Goal: Information Seeking & Learning: Learn about a topic

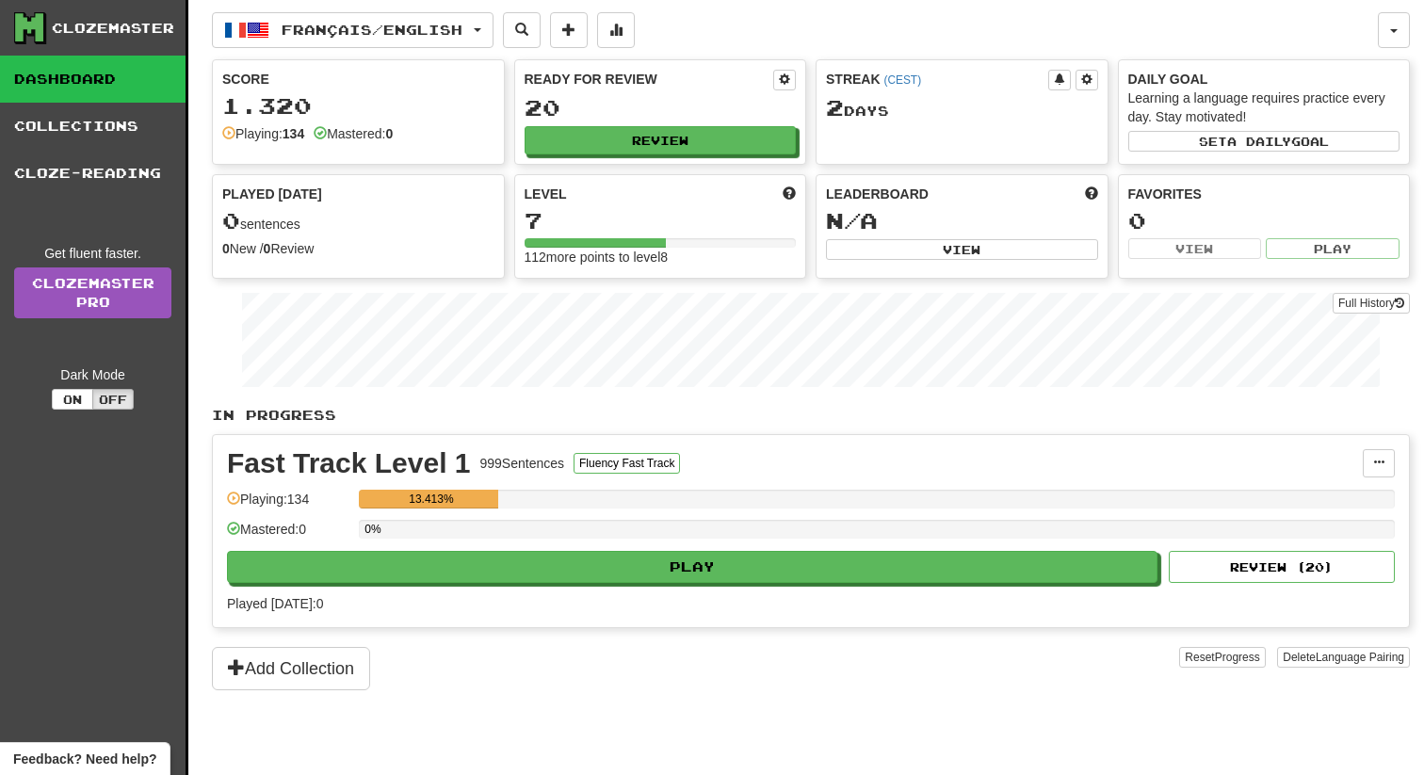
click at [957, 587] on div "Fast Track Level 1 999 Sentences Fluency Fast Track Manage Sentences Unpin from…" at bounding box center [811, 531] width 1196 height 192
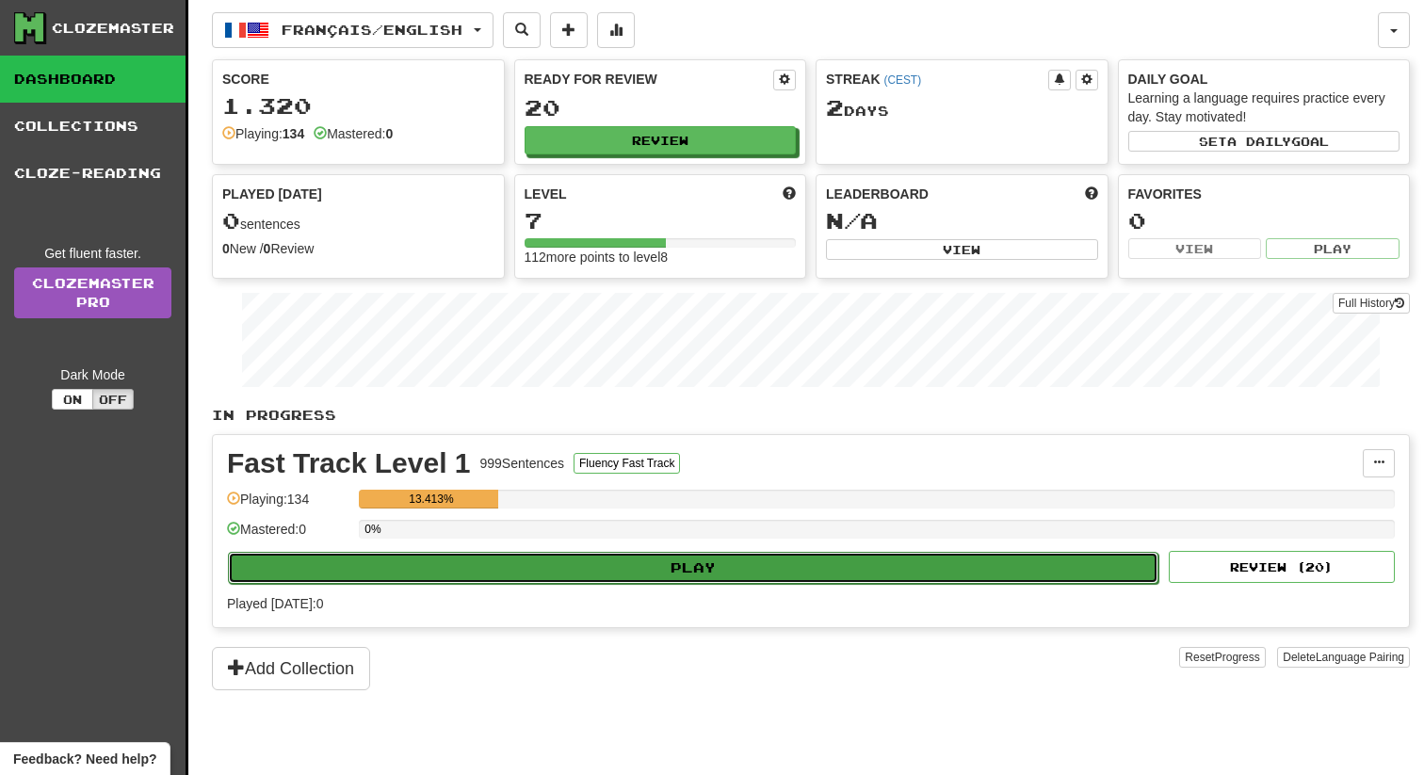
click at [957, 567] on button "Play" at bounding box center [693, 568] width 931 height 32
select select "**"
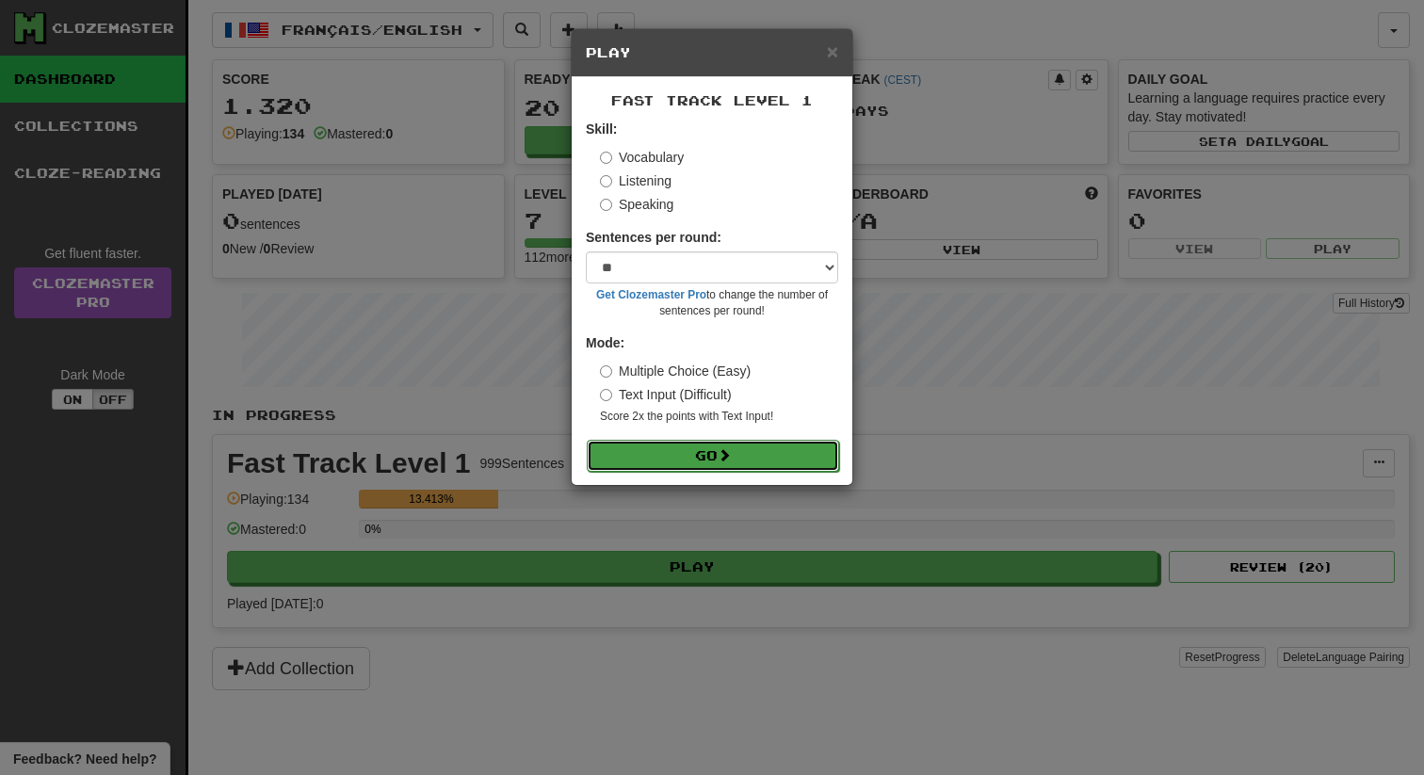
click at [781, 446] on button "Go" at bounding box center [713, 456] width 252 height 32
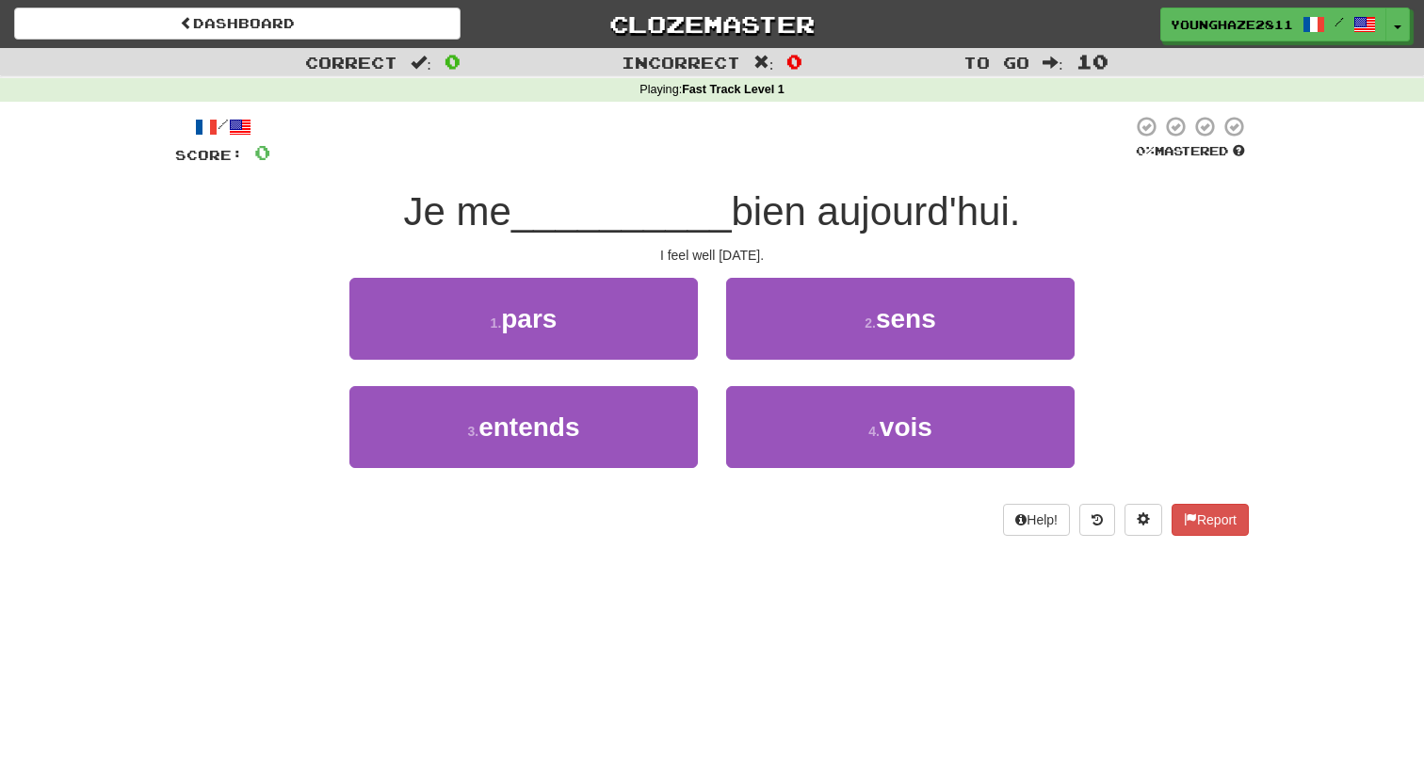
click at [709, 275] on div "/ Score: 0 0 % Mastered Je me __________ bien aujourd'hui. I feel well [DATE]. …" at bounding box center [712, 325] width 1074 height 421
click at [710, 278] on div "1 . pars" at bounding box center [523, 332] width 377 height 108
drag, startPoint x: 818, startPoint y: 217, endPoint x: 1017, endPoint y: 223, distance: 199.8
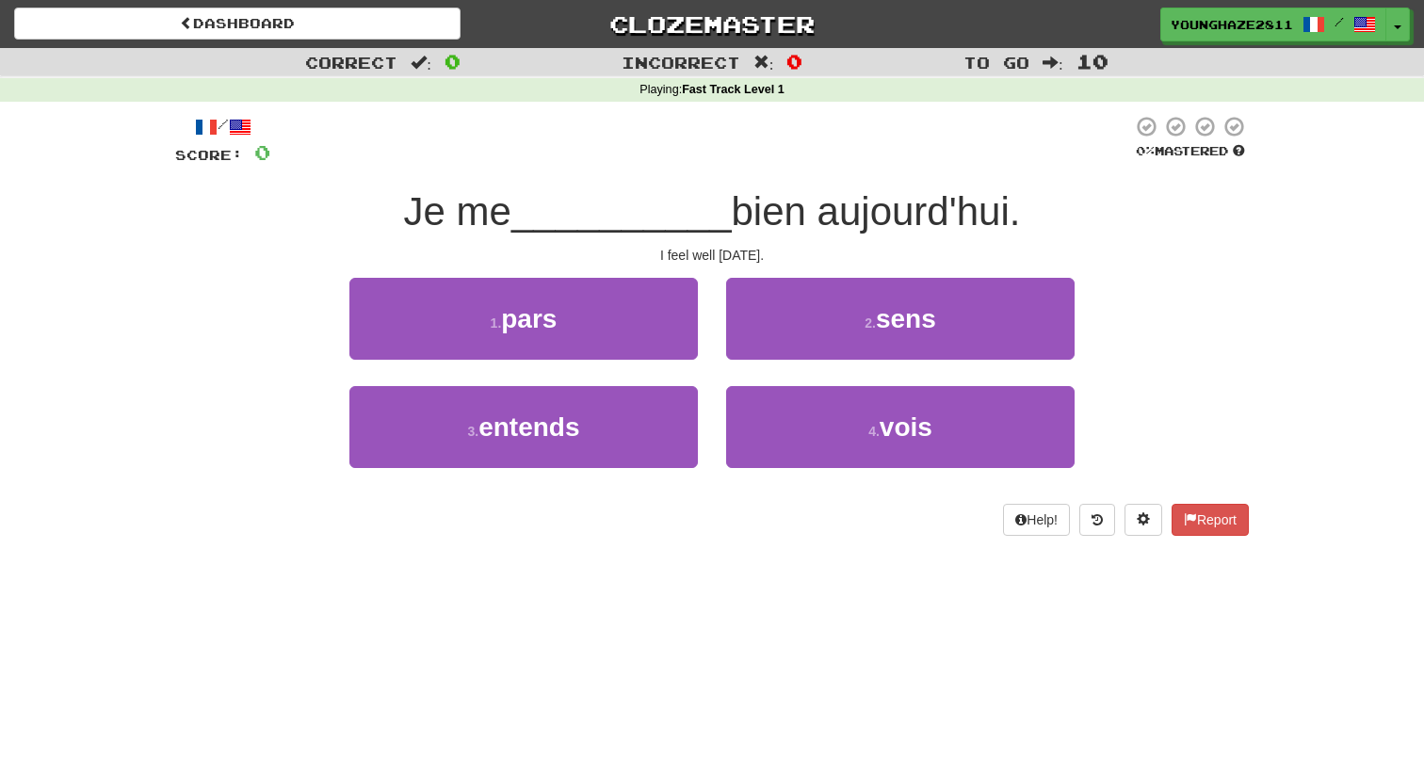
click at [1017, 223] on span "bien aujourd'hui." at bounding box center [876, 211] width 289 height 44
drag, startPoint x: 738, startPoint y: 203, endPoint x: 837, endPoint y: 201, distance: 99.9
click at [837, 203] on span "bien aujourd'hui." at bounding box center [876, 211] width 289 height 44
drag, startPoint x: 408, startPoint y: 220, endPoint x: 438, endPoint y: 222, distance: 30.3
click at [438, 222] on span "Je me" at bounding box center [457, 211] width 107 height 44
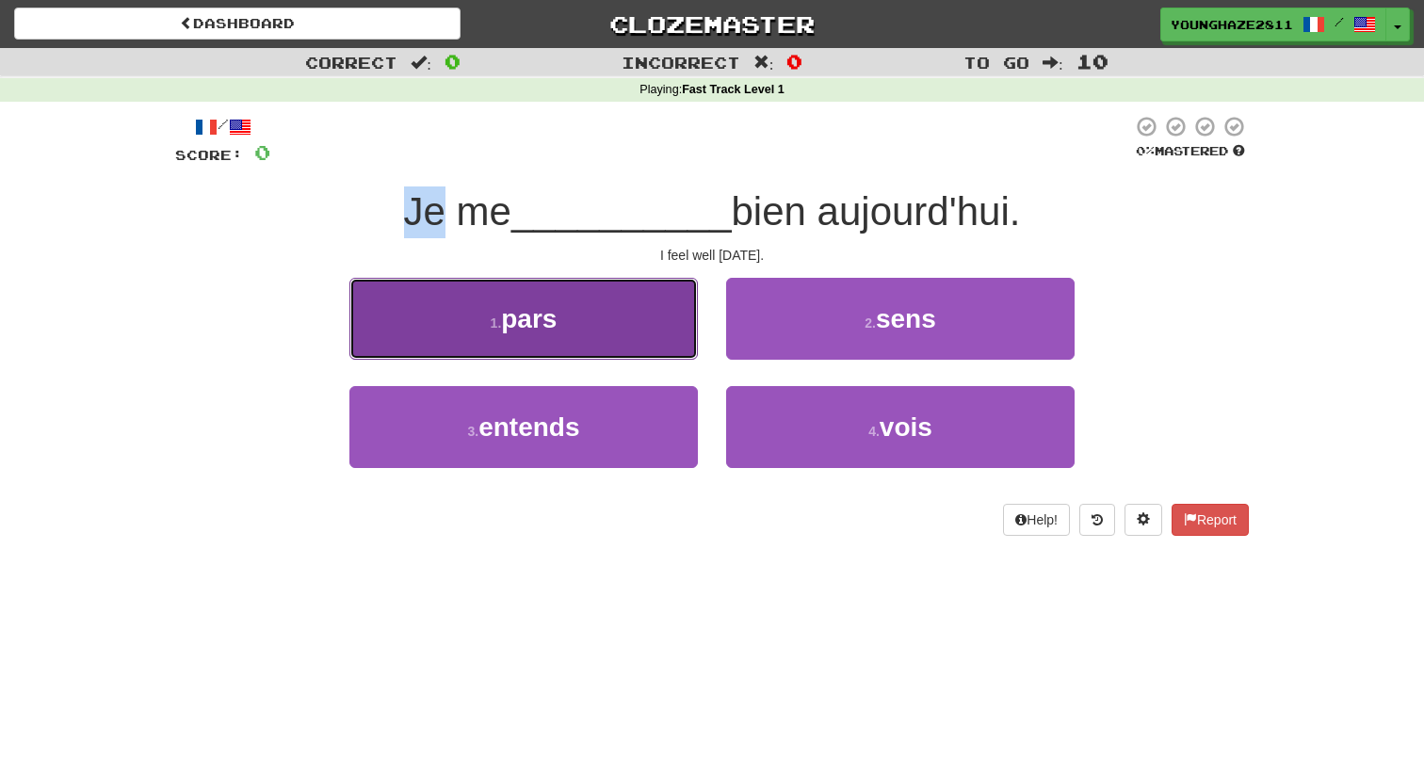
click at [561, 322] on button "1 . pars" at bounding box center [524, 319] width 349 height 82
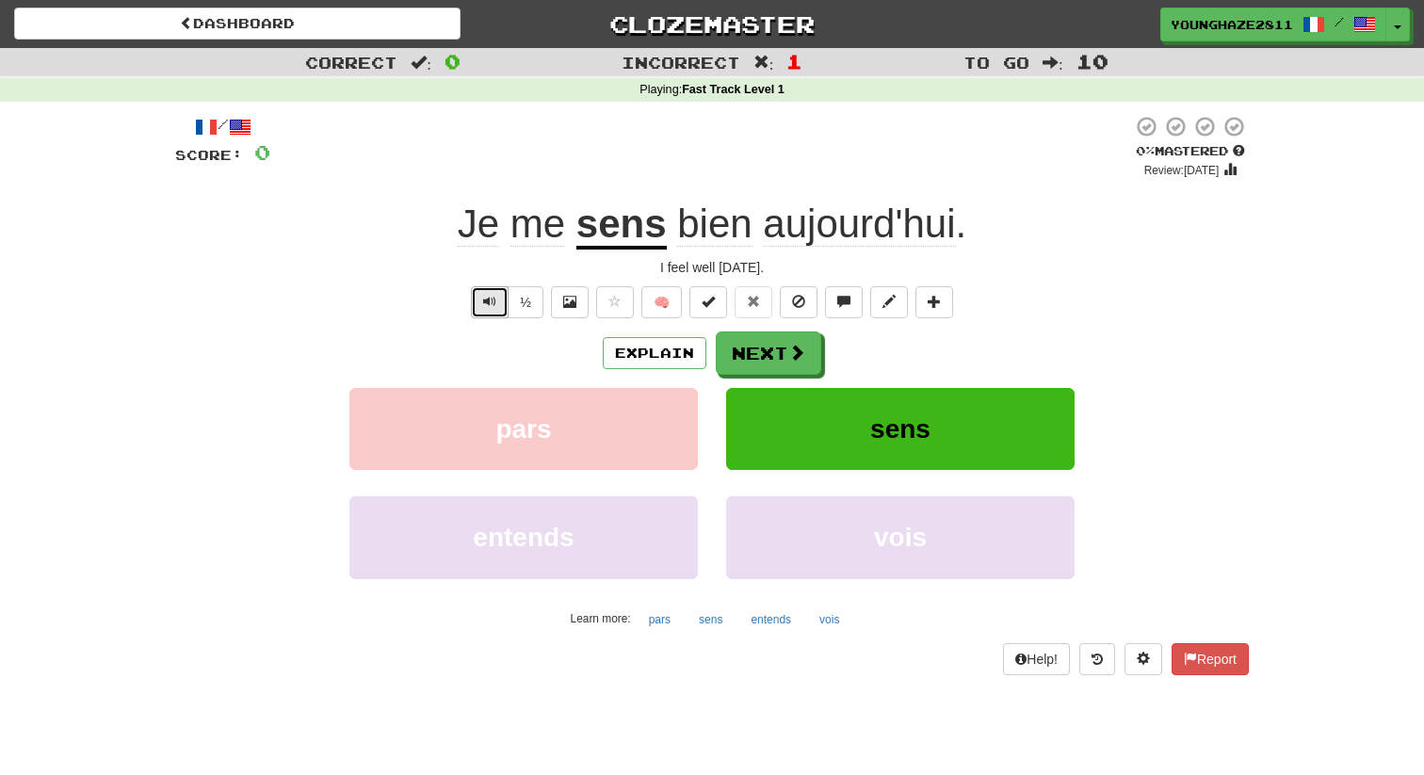
click at [493, 308] on span "Text-to-speech controls" at bounding box center [489, 301] width 13 height 13
click at [650, 366] on button "Explain" at bounding box center [655, 353] width 104 height 32
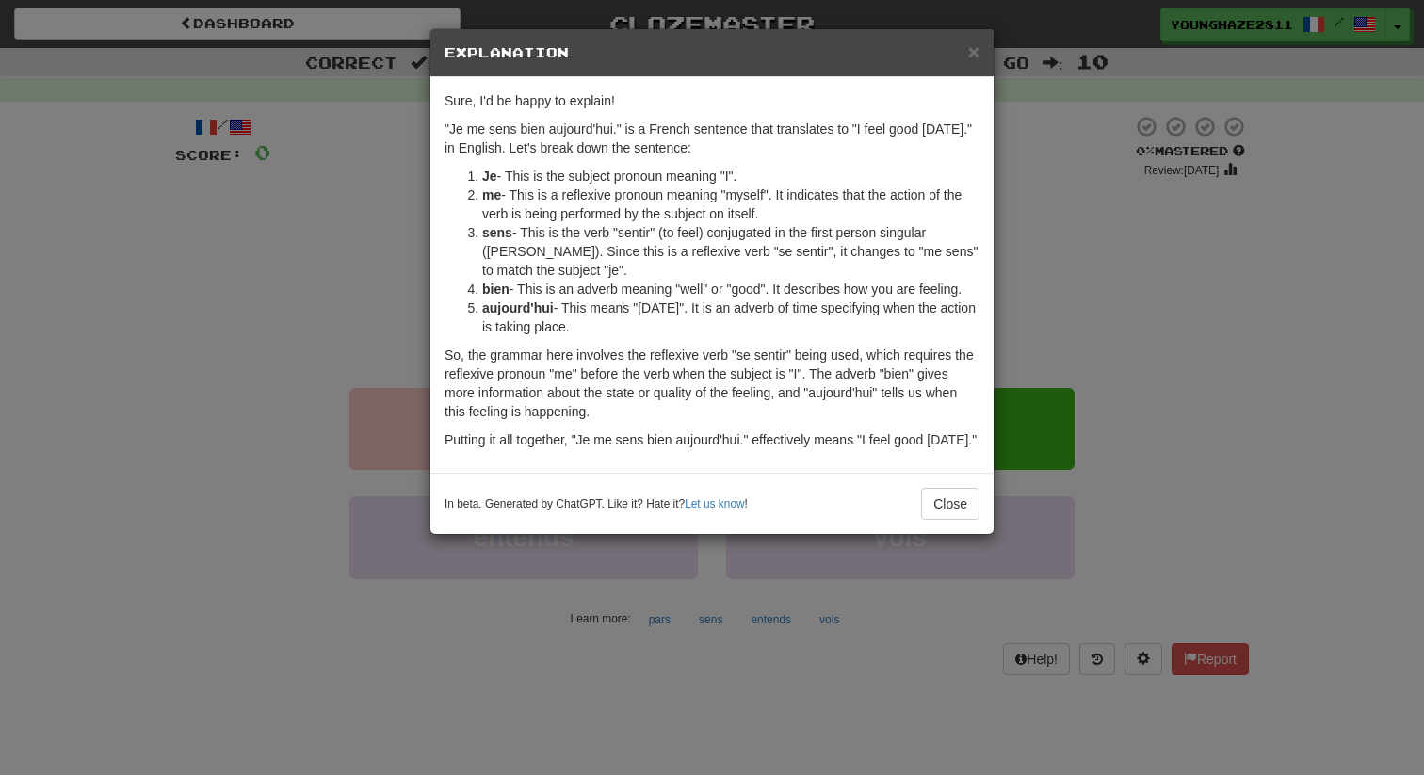
click at [367, 277] on div "× Explanation Sure, I'd be happy to explain! "Je me sens bien aujourd'hui." is …" at bounding box center [712, 387] width 1424 height 775
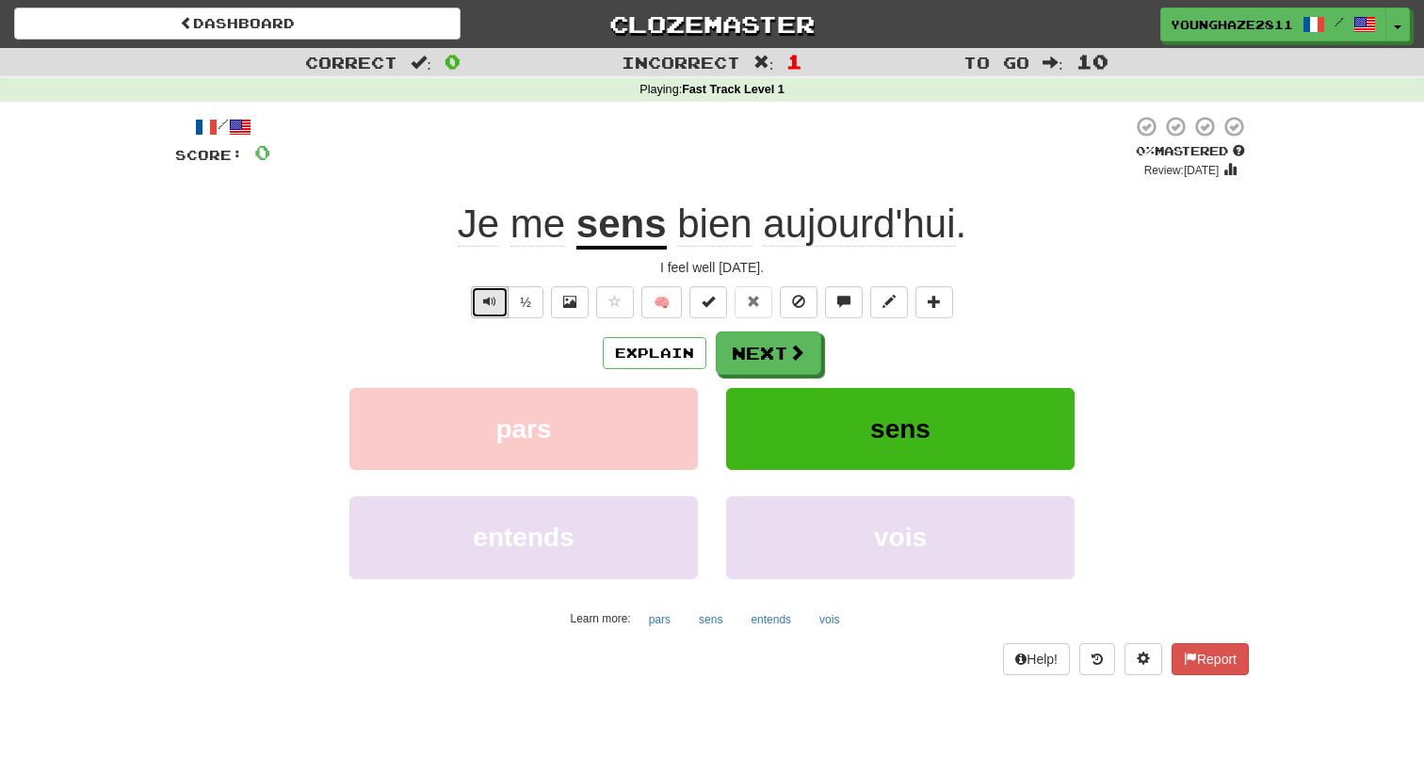
click at [480, 291] on button "Text-to-speech controls" at bounding box center [490, 302] width 38 height 32
click at [481, 301] on button "Text-to-speech controls" at bounding box center [490, 302] width 38 height 32
click at [489, 303] on span "Text-to-speech controls" at bounding box center [489, 301] width 13 height 13
click at [483, 301] on button "Text-to-speech controls" at bounding box center [490, 302] width 38 height 32
click at [767, 336] on button "Next" at bounding box center [770, 354] width 106 height 43
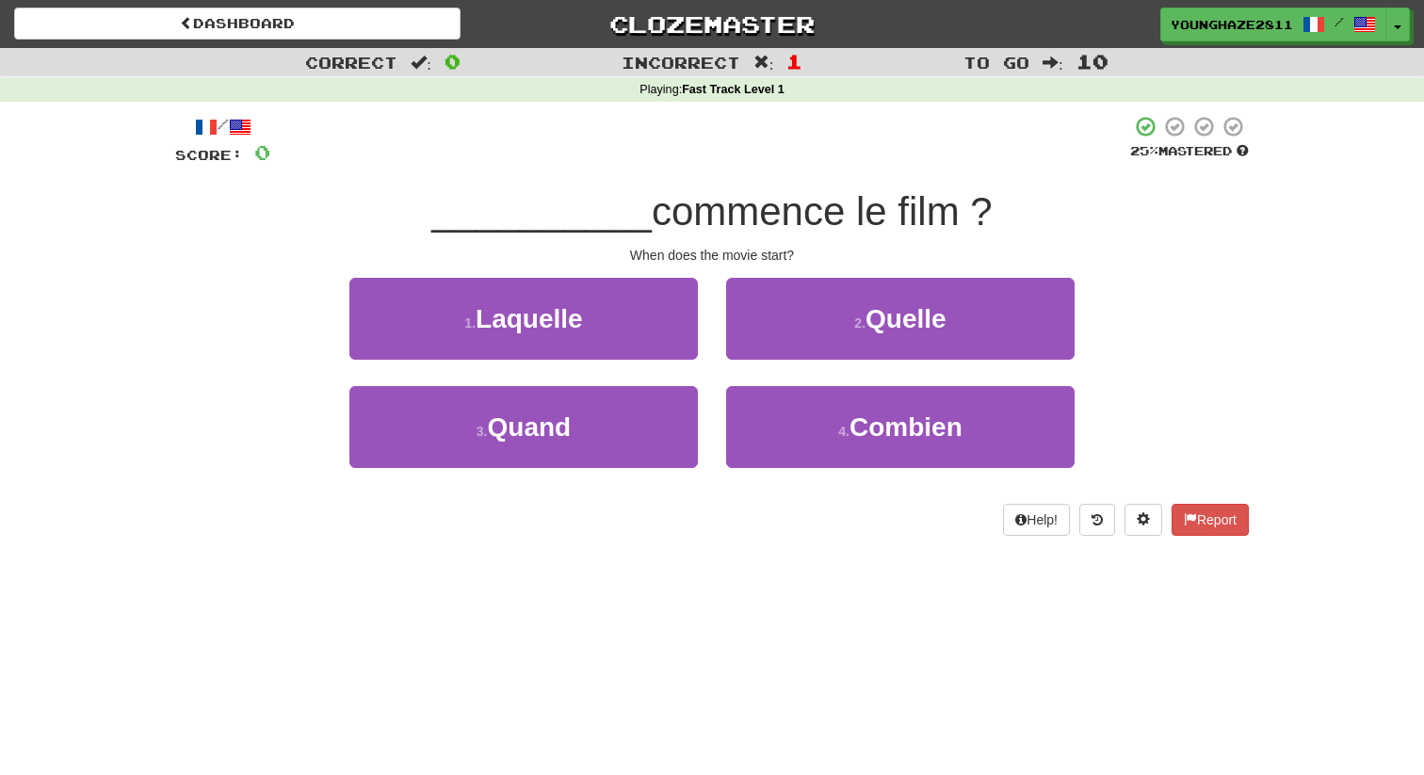
click at [707, 289] on div "1 . Laquelle" at bounding box center [523, 332] width 377 height 108
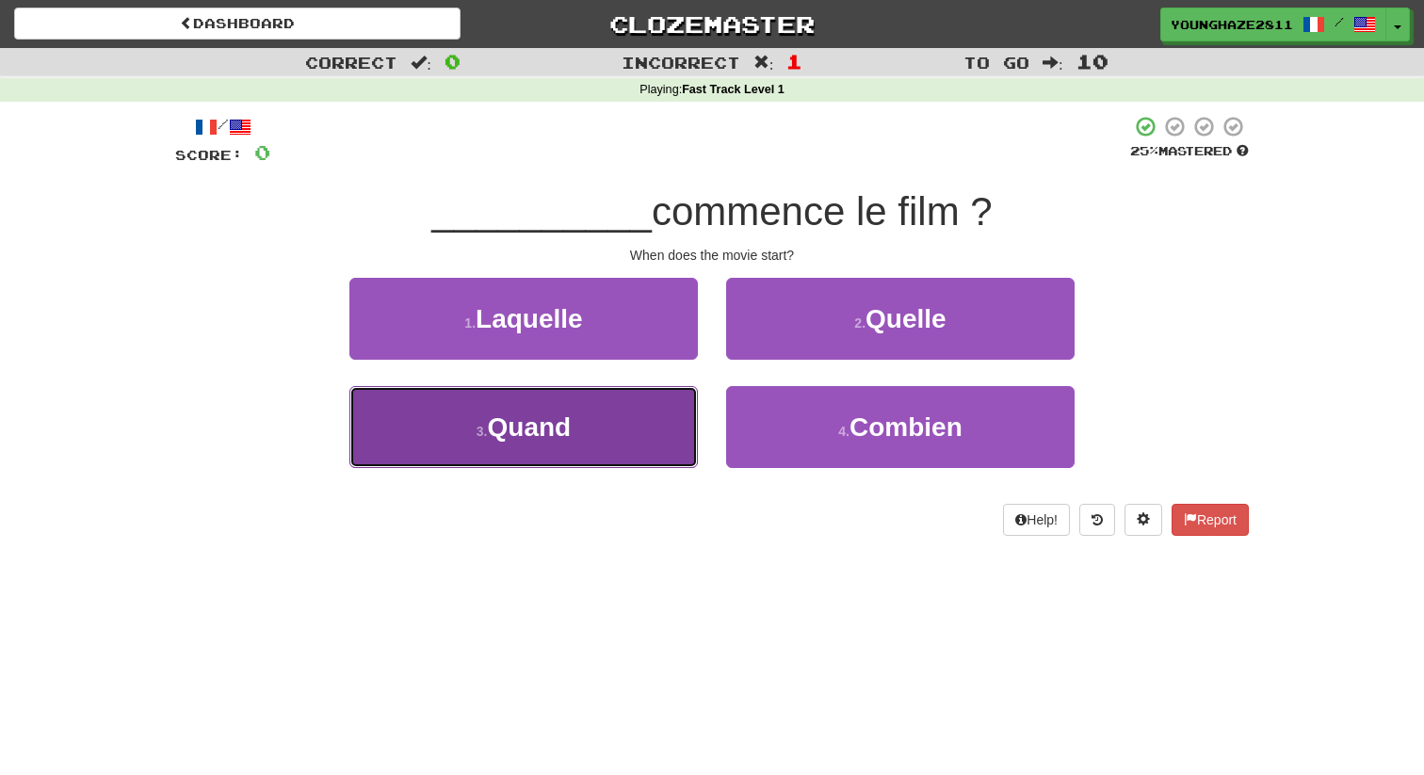
click at [642, 418] on button "3 . Quand" at bounding box center [524, 427] width 349 height 82
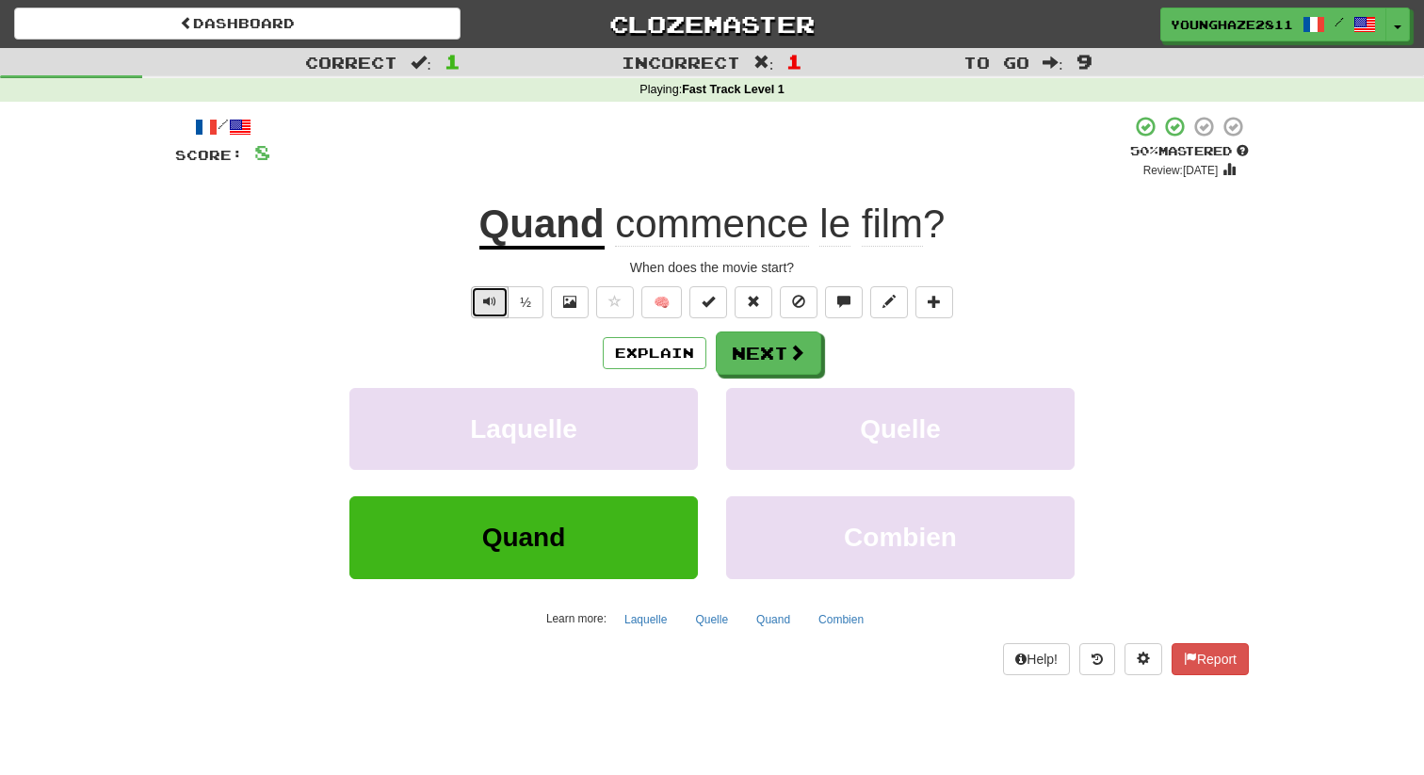
click at [485, 307] on span "Text-to-speech controls" at bounding box center [489, 301] width 13 height 13
click at [495, 313] on button "Text-to-speech controls" at bounding box center [490, 302] width 38 height 32
click at [635, 359] on button "Explain" at bounding box center [655, 353] width 104 height 32
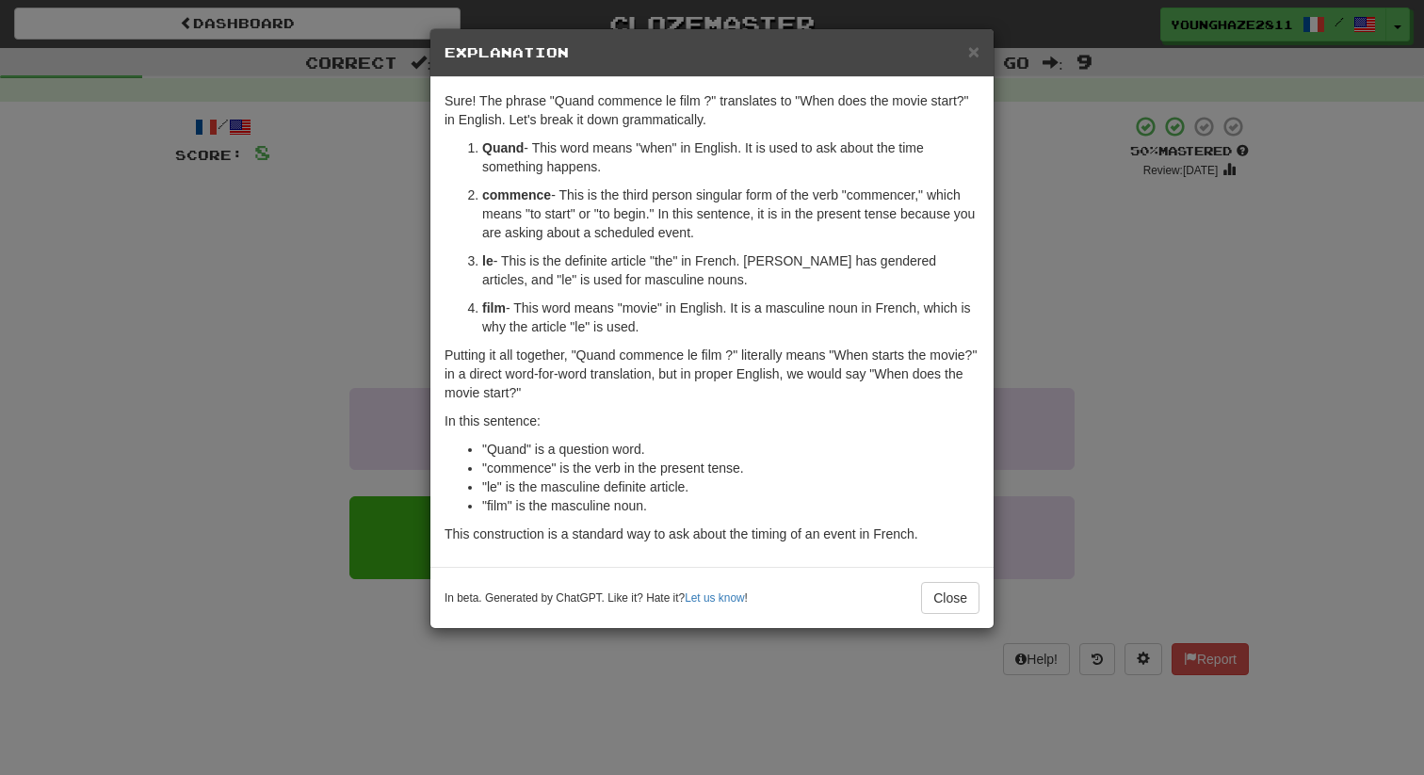
click at [357, 238] on div "× Explanation Sure! The phrase "Quand commence le film ?" translates to "When d…" at bounding box center [712, 387] width 1424 height 775
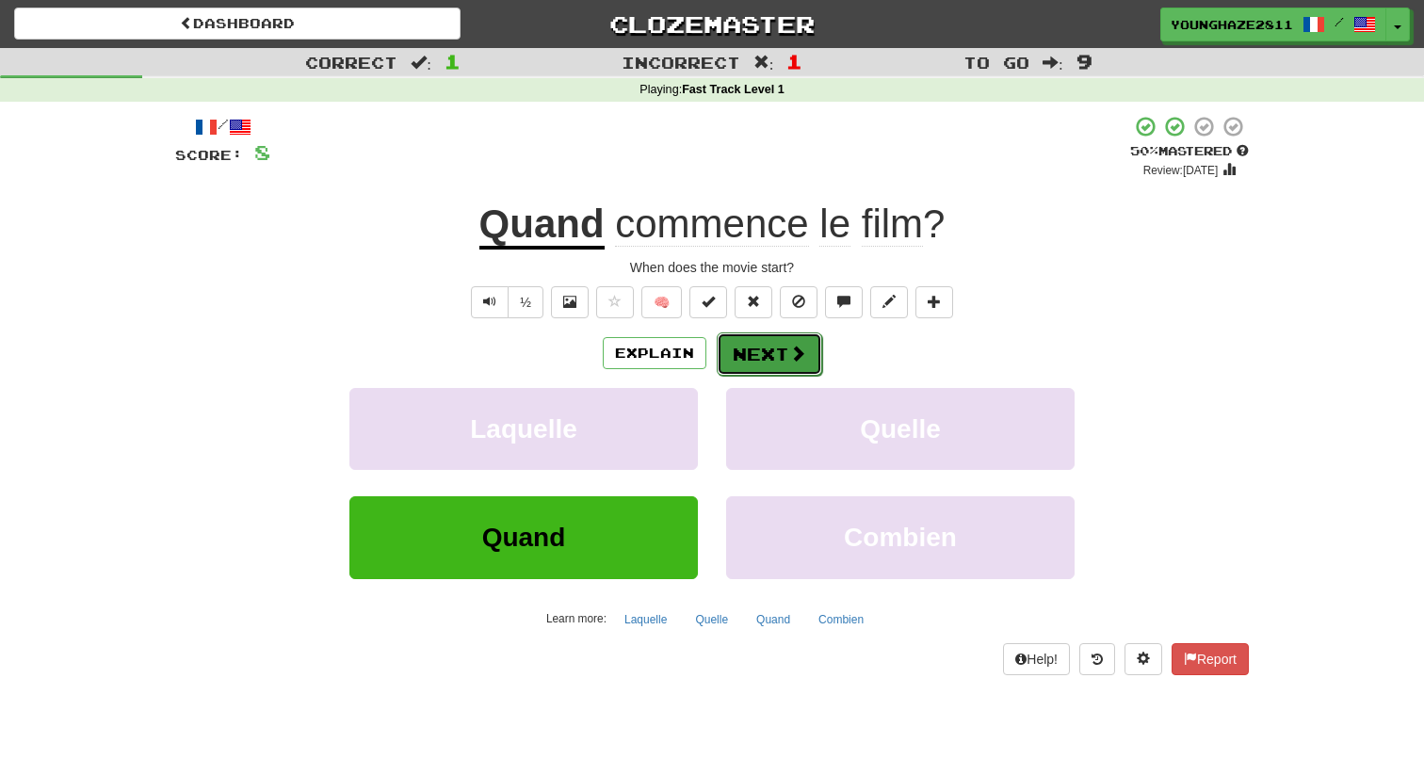
click at [811, 353] on button "Next" at bounding box center [770, 354] width 106 height 43
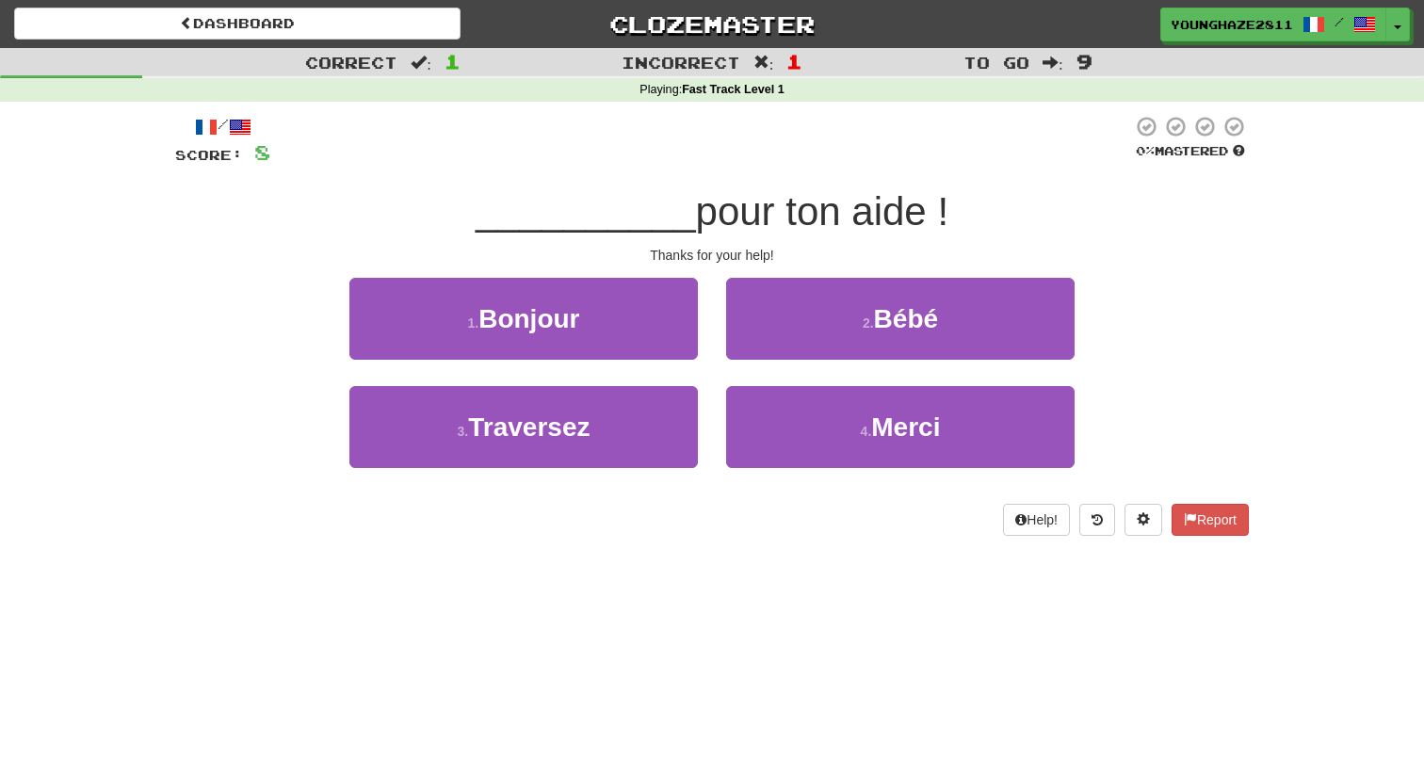
click at [715, 281] on div "2 . [GEOGRAPHIC_DATA]" at bounding box center [900, 332] width 377 height 108
drag, startPoint x: 795, startPoint y: 213, endPoint x: 837, endPoint y: 213, distance: 42.4
click at [837, 213] on span "pour ton aide !" at bounding box center [822, 211] width 253 height 44
drag, startPoint x: 782, startPoint y: 214, endPoint x: 843, endPoint y: 214, distance: 61.2
click at [843, 216] on span "pour ton aide !" at bounding box center [822, 211] width 253 height 44
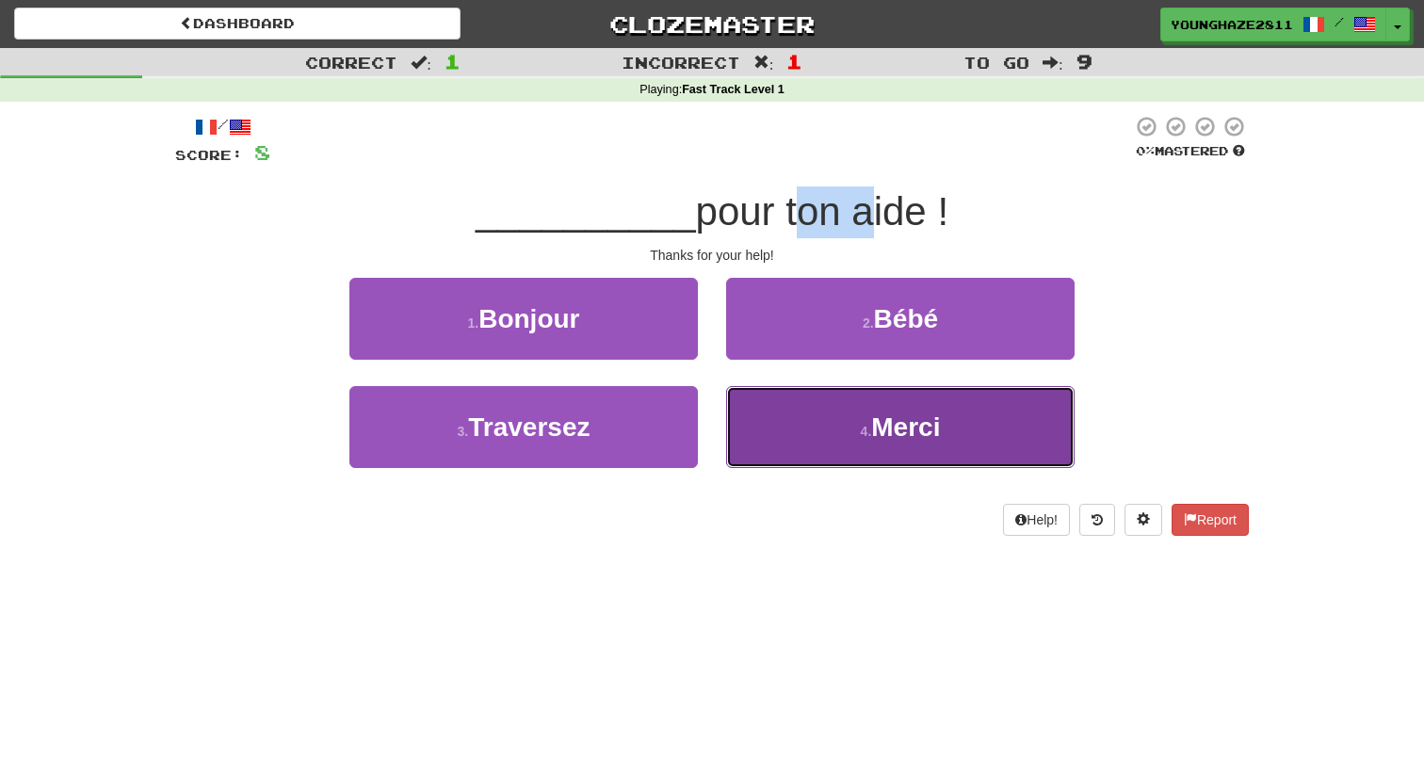
click at [872, 399] on button "4 . [GEOGRAPHIC_DATA]" at bounding box center [900, 427] width 349 height 82
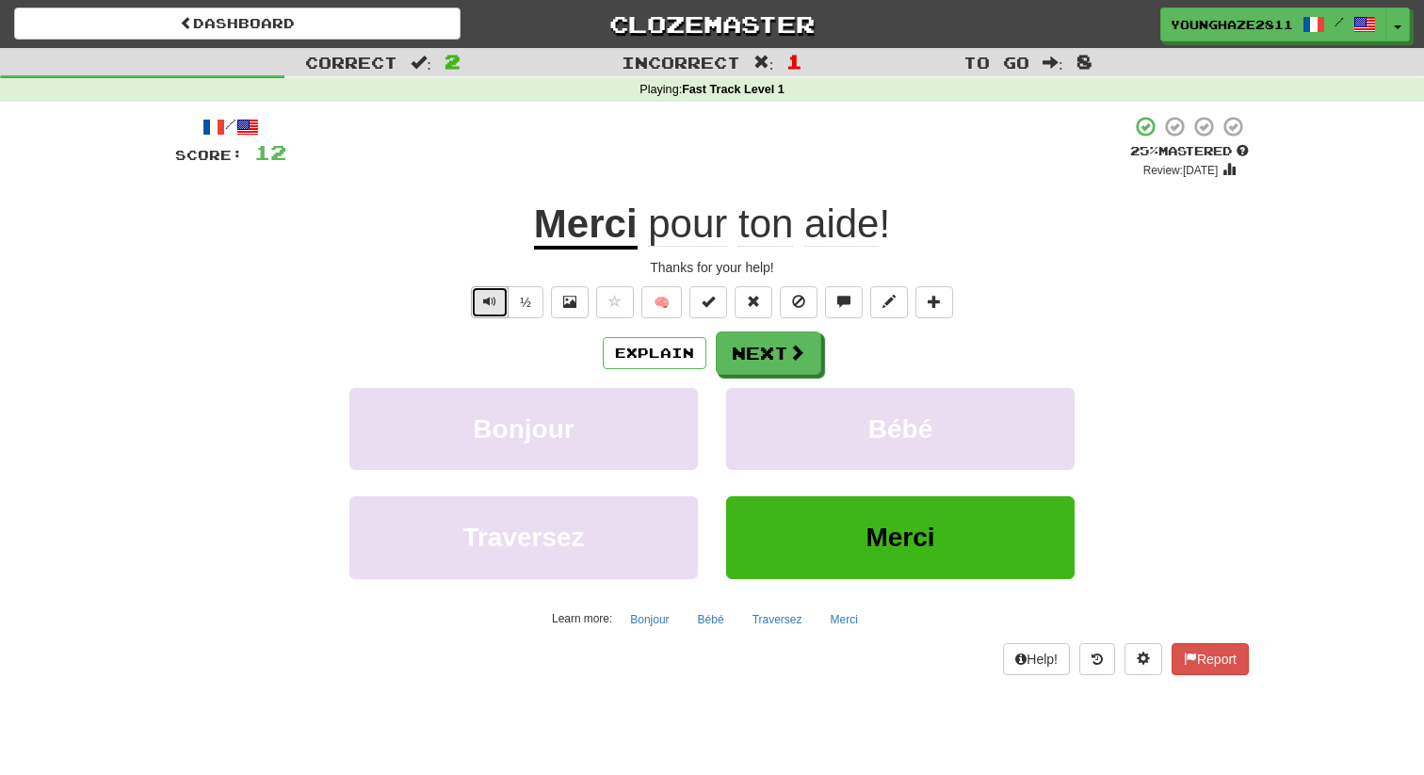
click at [490, 298] on span "Text-to-speech controls" at bounding box center [489, 301] width 13 height 13
click at [766, 184] on div "/ Score: 12 + 4 25 % Mastered Review: [DATE] Merci pour ton aide ! Thanks for y…" at bounding box center [712, 395] width 1074 height 560
click at [782, 351] on button "Next" at bounding box center [770, 354] width 106 height 43
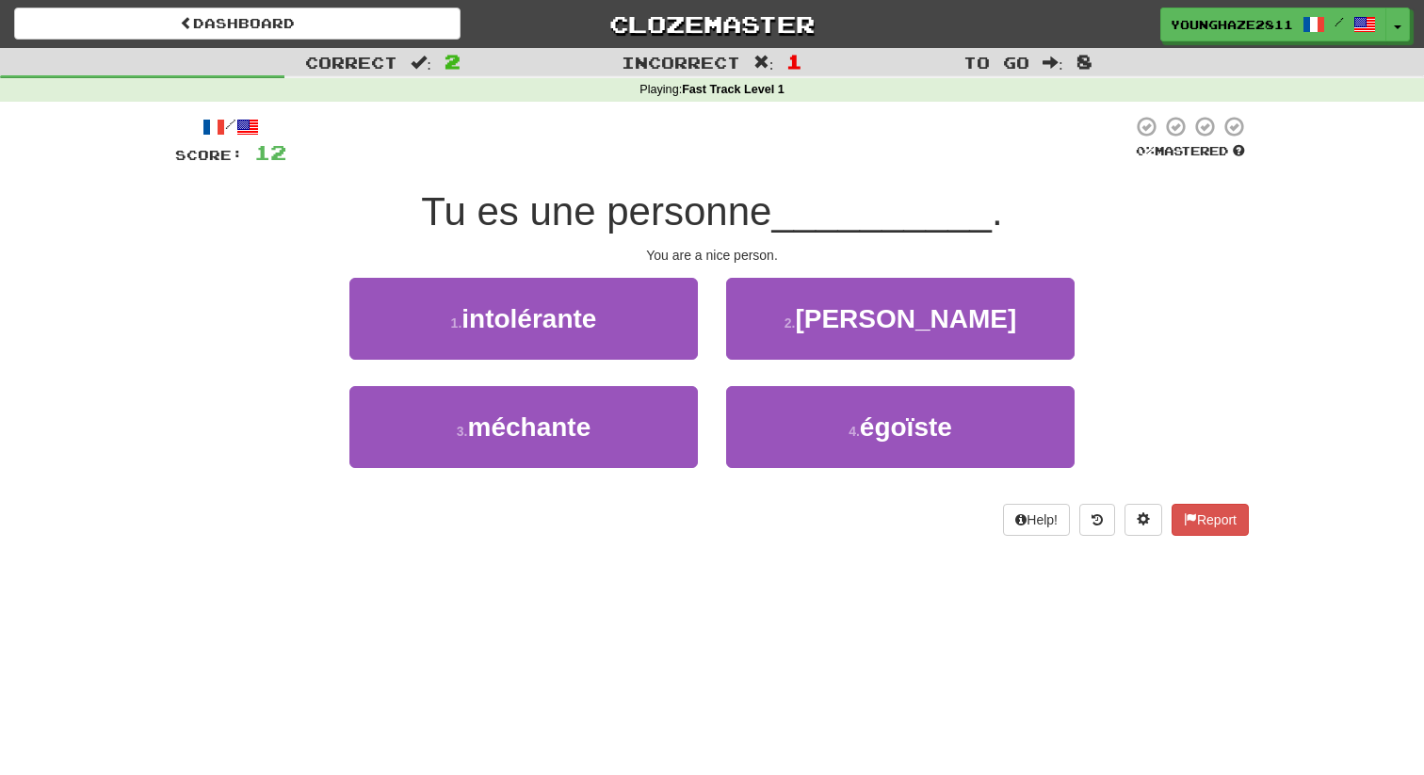
click at [711, 283] on div "1 . intolérante" at bounding box center [523, 332] width 377 height 108
click at [710, 295] on div "1 . intolérante" at bounding box center [523, 332] width 377 height 108
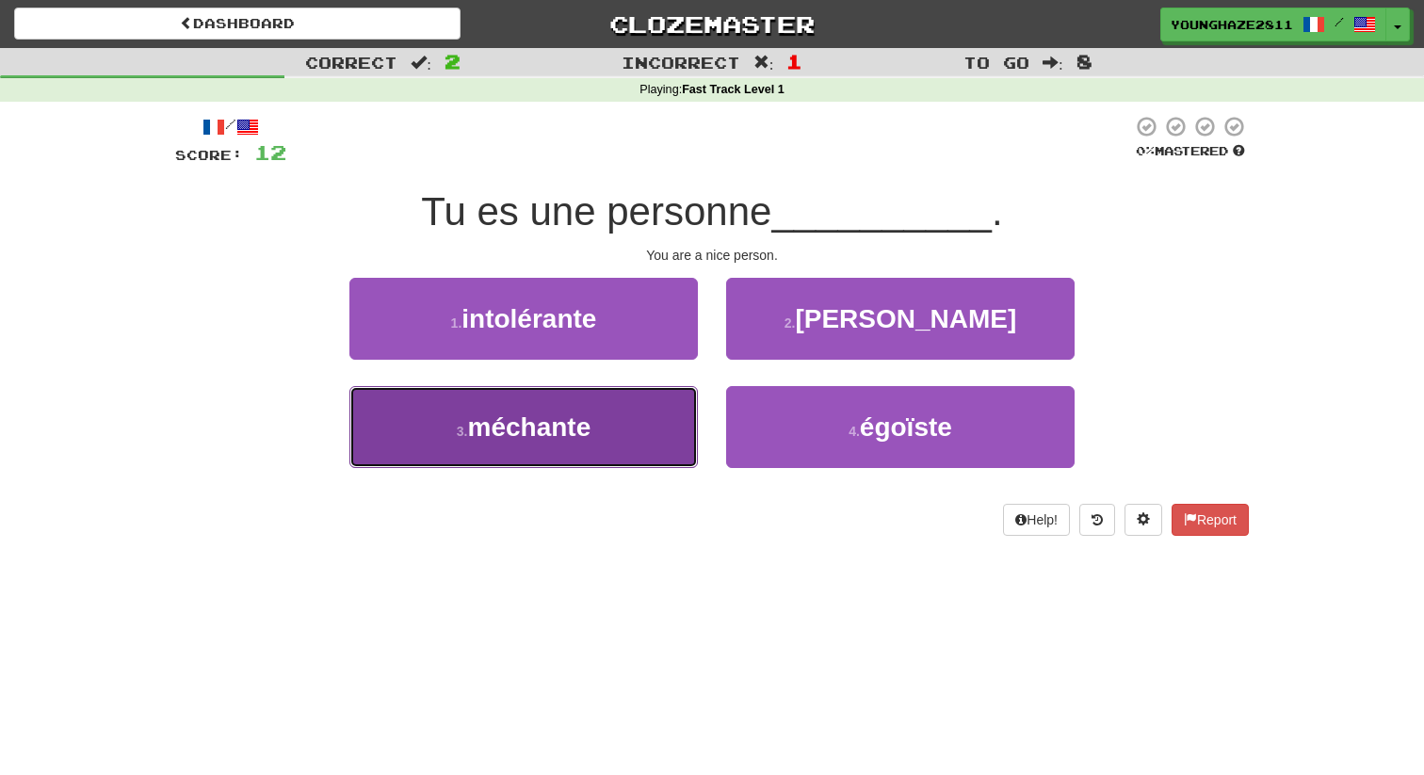
click at [654, 402] on button "3 . méchante" at bounding box center [524, 427] width 349 height 82
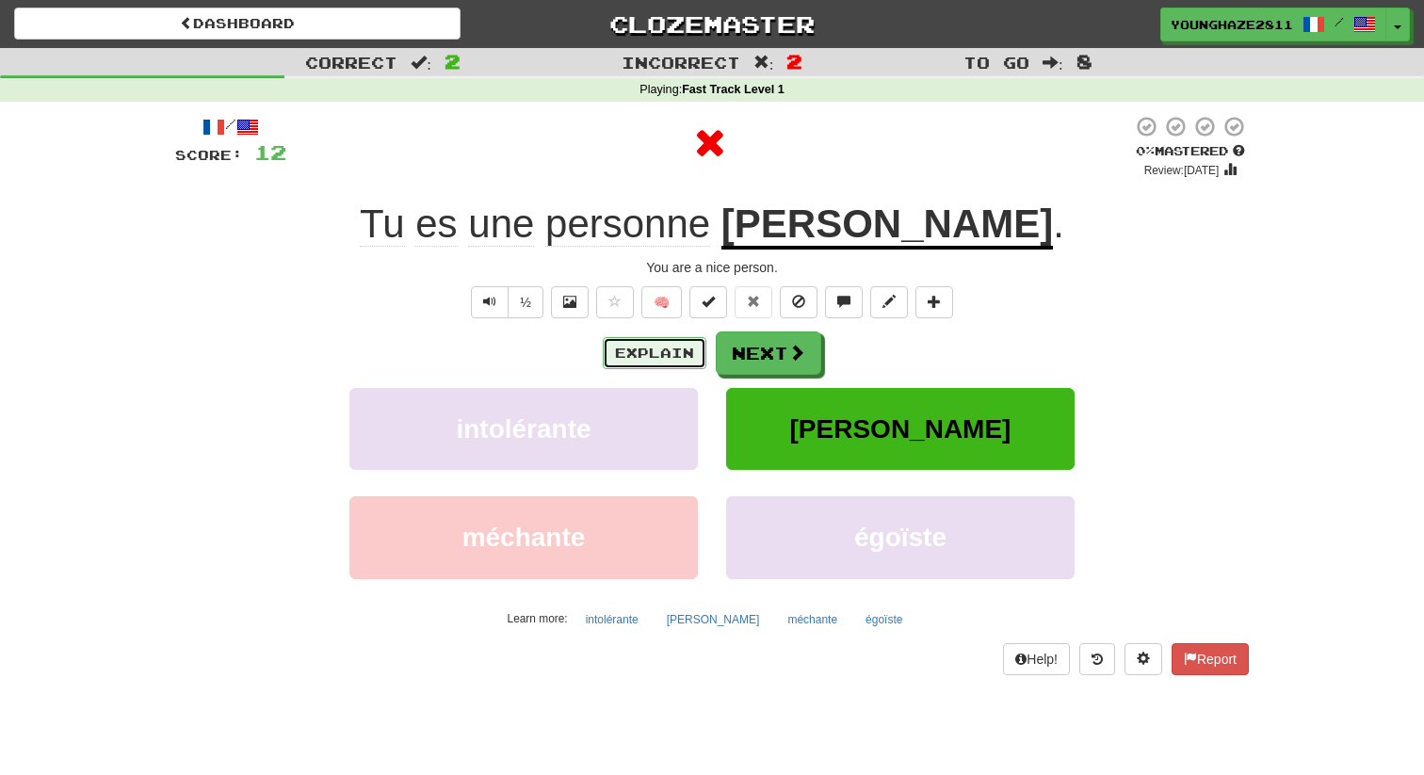
click at [669, 355] on button "Explain" at bounding box center [655, 353] width 104 height 32
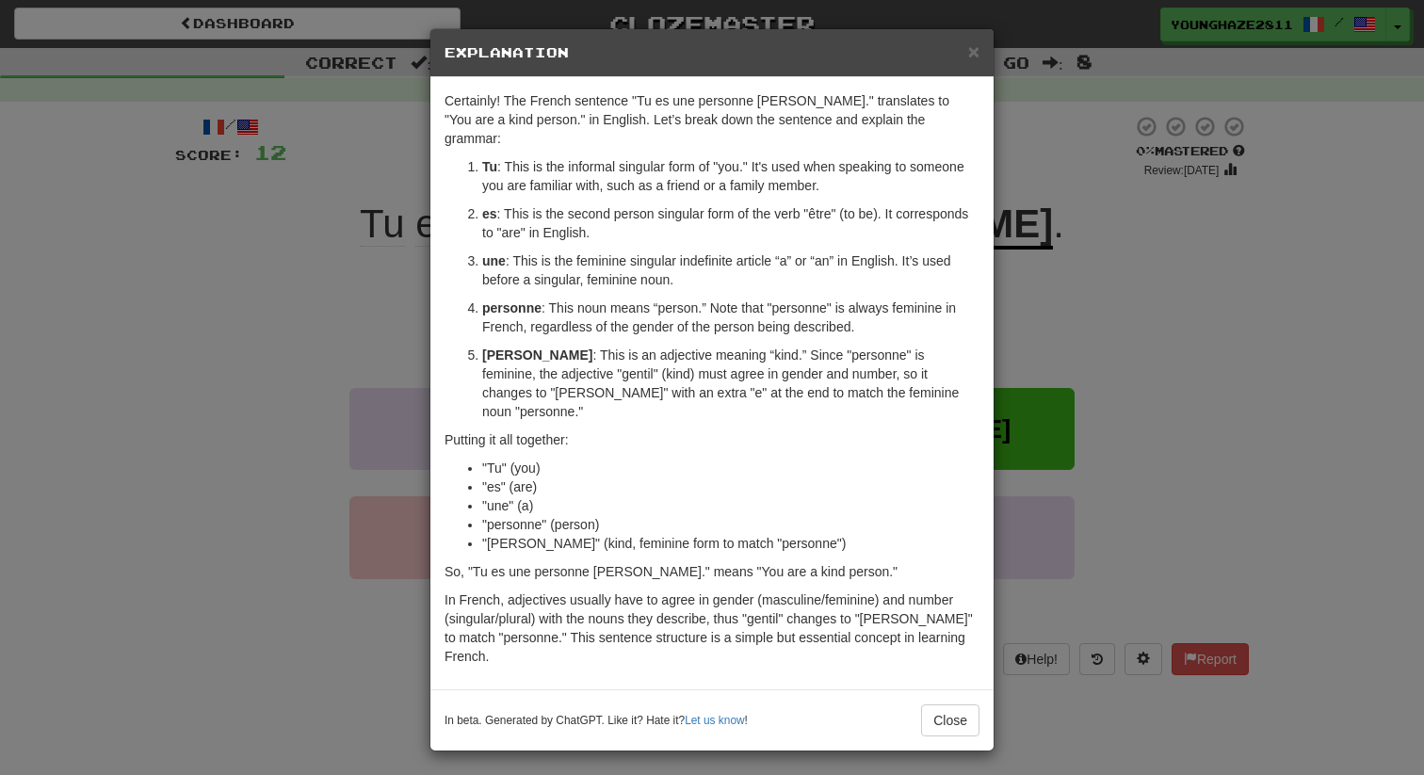
click at [365, 248] on div "× Explanation Certainly! The French sentence "Tu es une personne [PERSON_NAME].…" at bounding box center [712, 387] width 1424 height 775
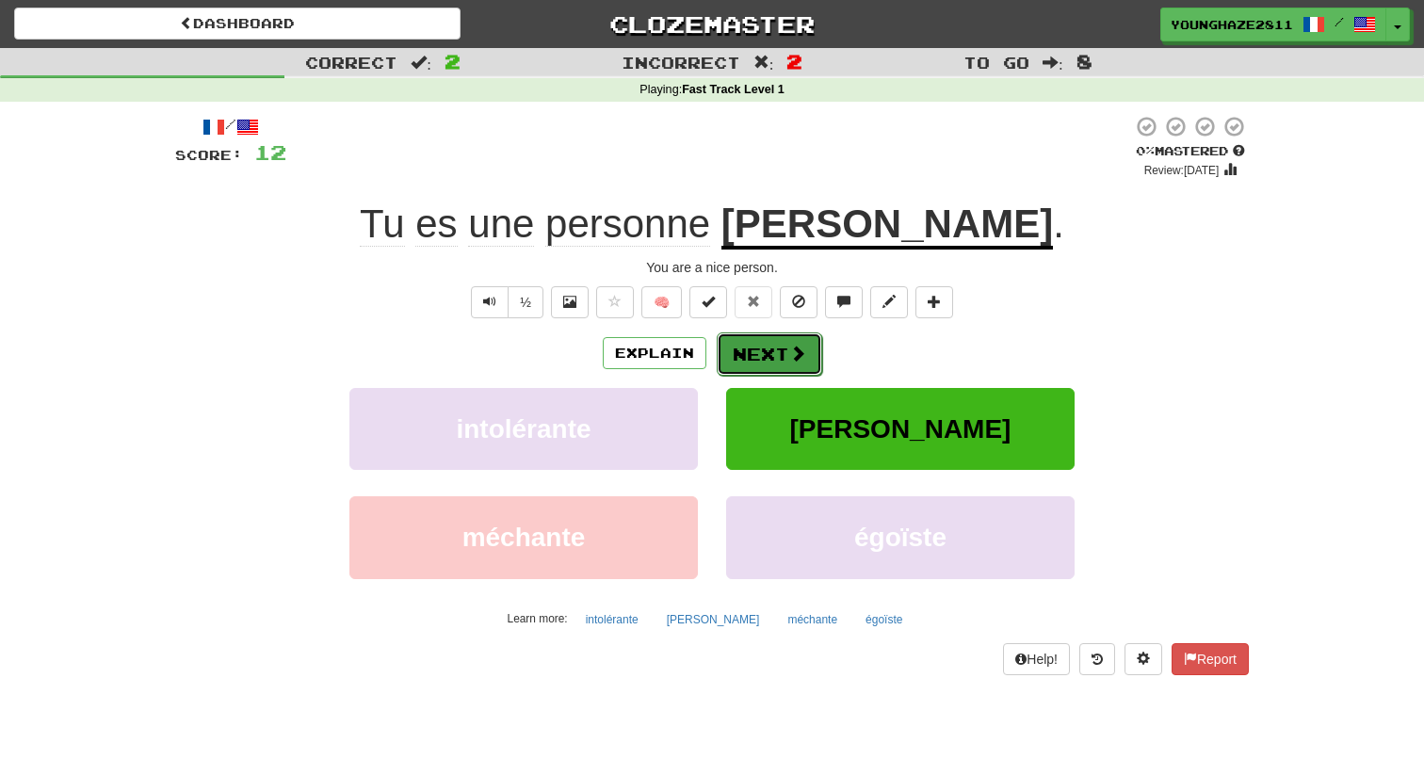
click at [753, 348] on button "Next" at bounding box center [770, 354] width 106 height 43
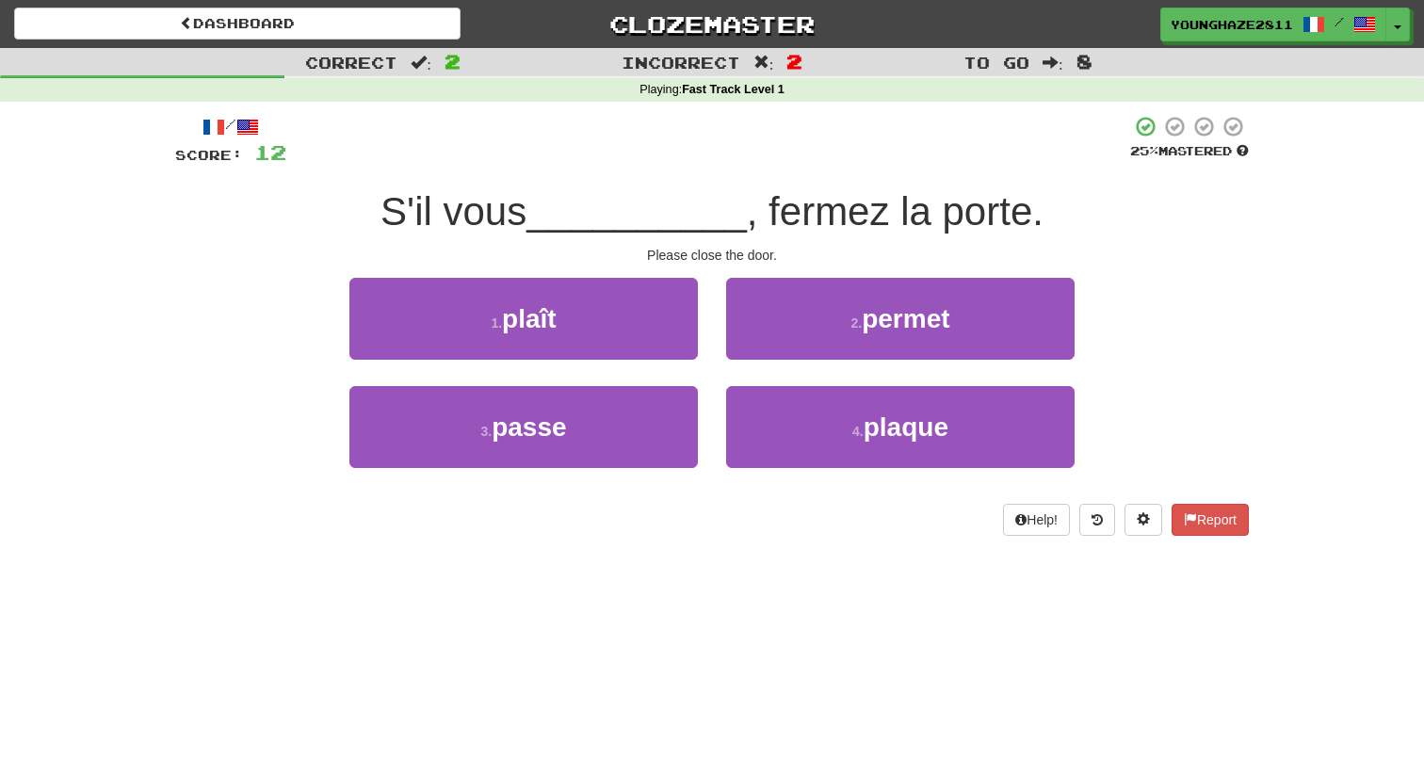
click at [710, 287] on div "1 . plaît" at bounding box center [523, 332] width 377 height 108
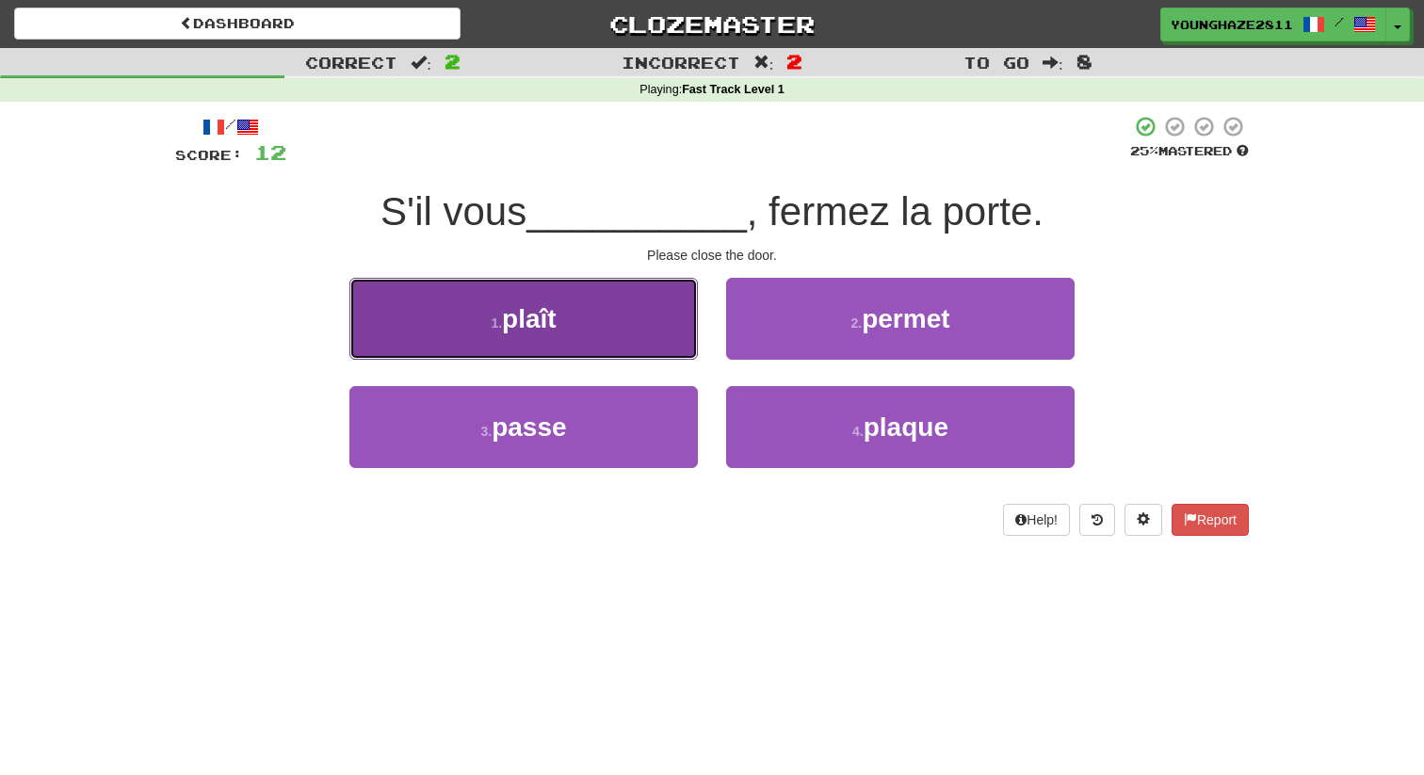
click at [610, 306] on button "1 . plaît" at bounding box center [524, 319] width 349 height 82
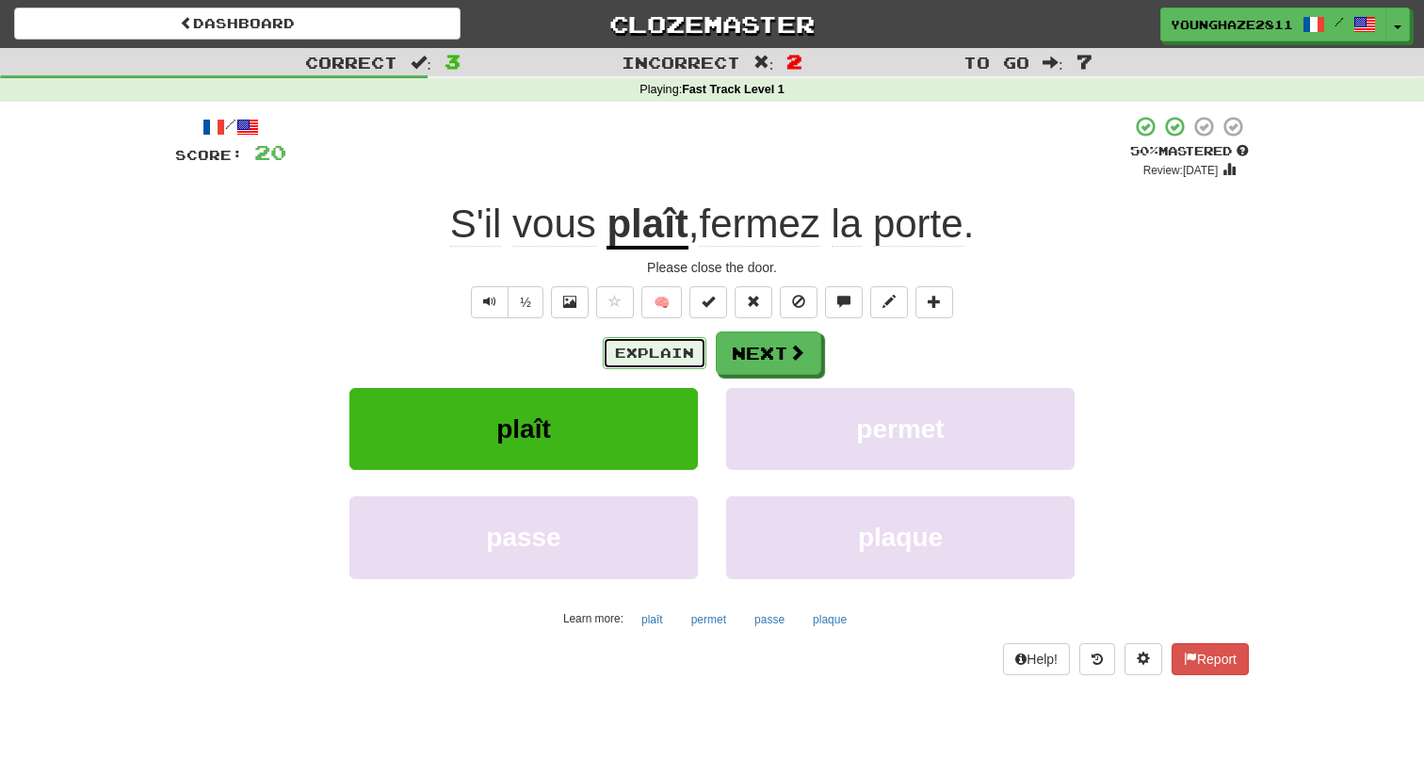
click at [652, 348] on button "Explain" at bounding box center [655, 353] width 104 height 32
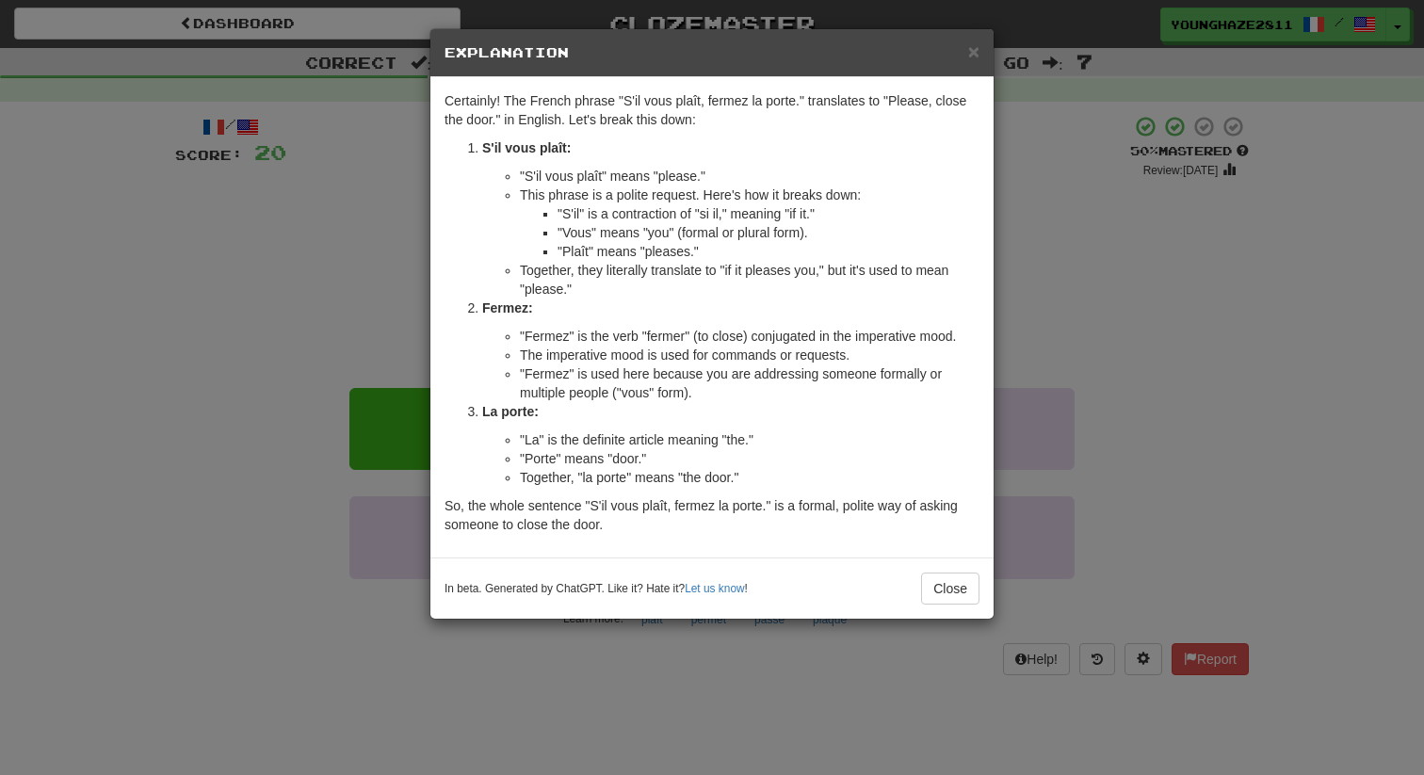
click at [291, 268] on div "× Explanation Certainly! The French phrase "S'il vous plaît, fermez la porte." …" at bounding box center [712, 387] width 1424 height 775
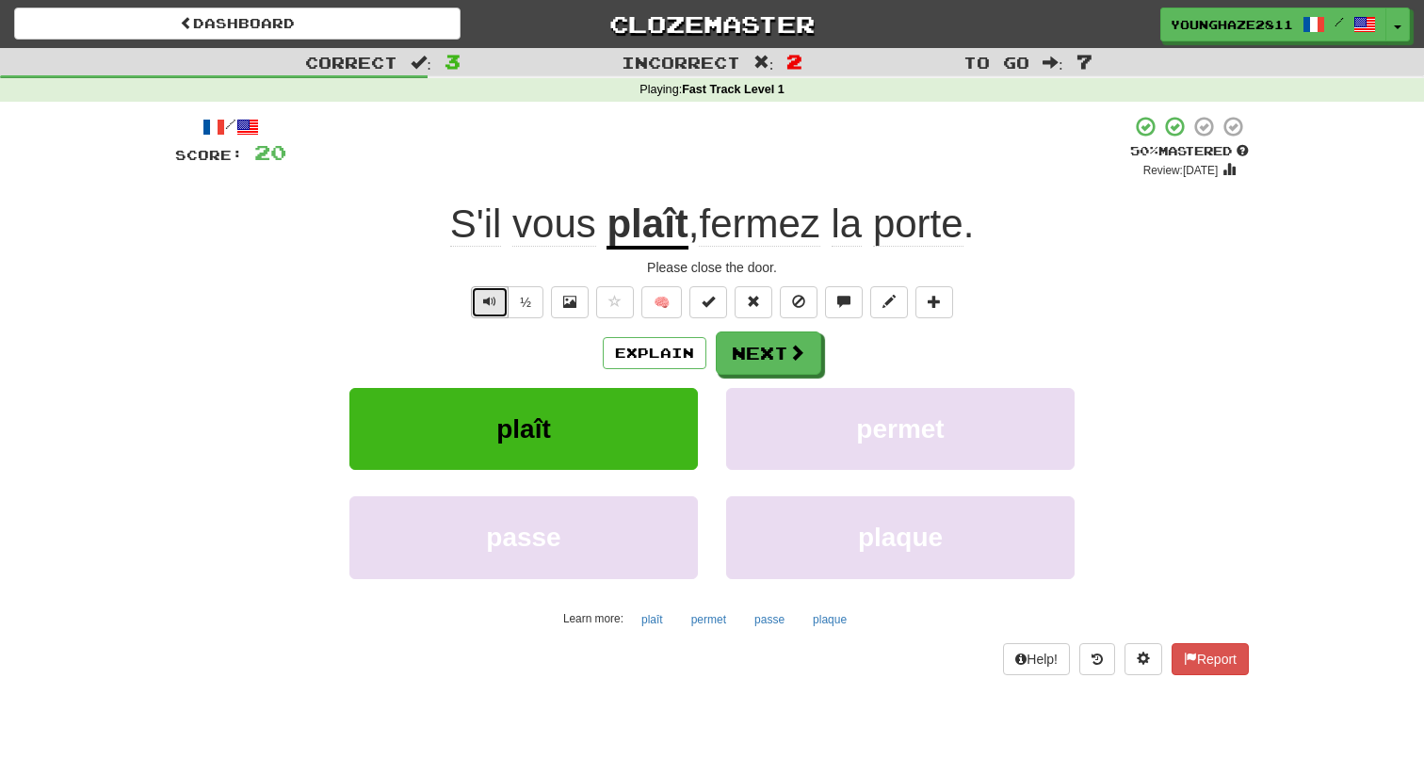
click at [499, 295] on button "Text-to-speech controls" at bounding box center [490, 302] width 38 height 32
